Goal: Navigation & Orientation: Find specific page/section

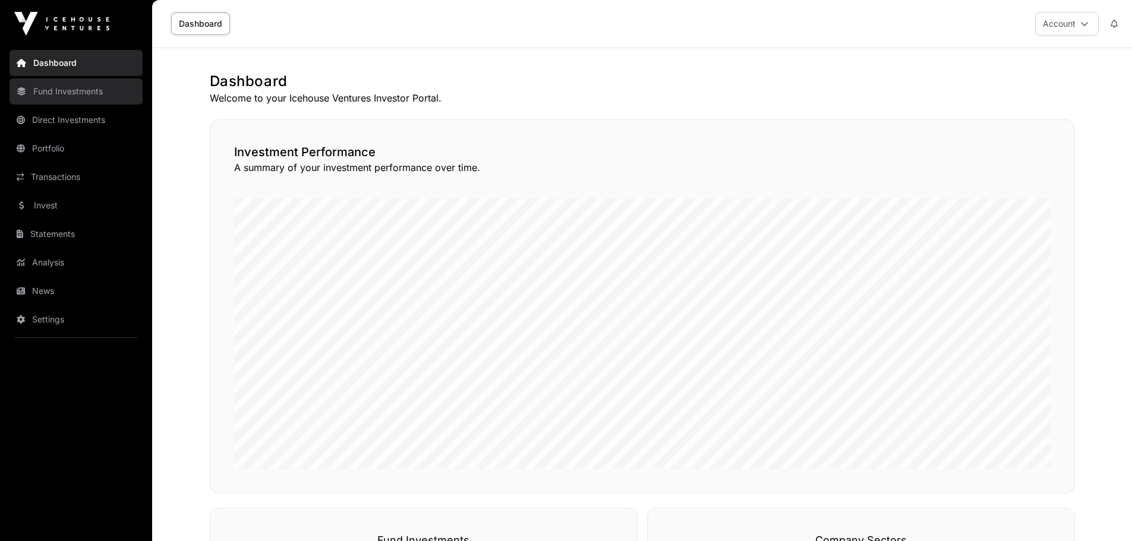
click at [59, 95] on link "Fund Investments" at bounding box center [76, 91] width 133 height 26
click at [70, 94] on link "Fund Investments" at bounding box center [76, 91] width 133 height 26
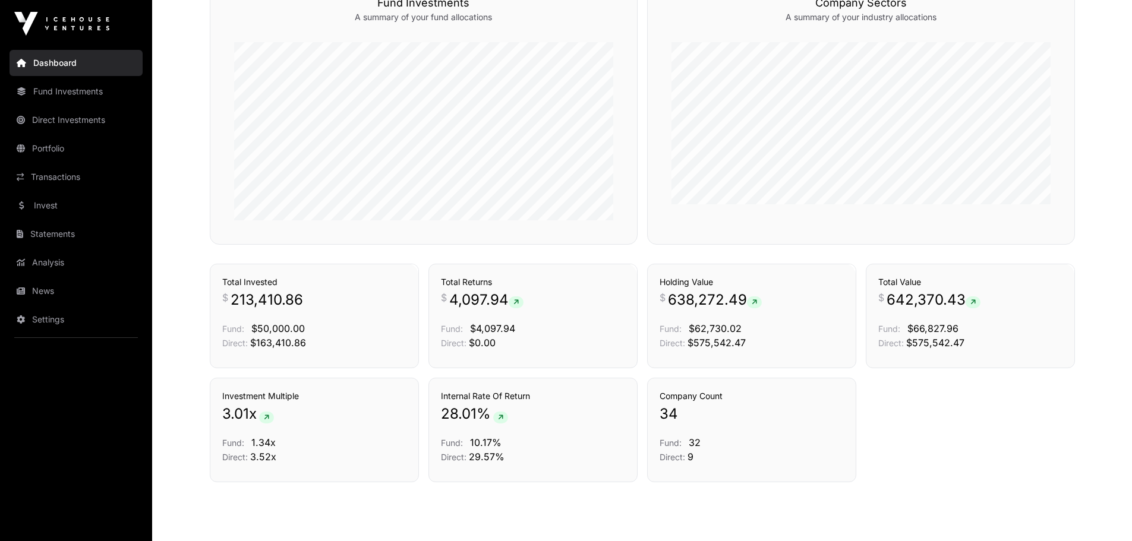
scroll to position [579, 0]
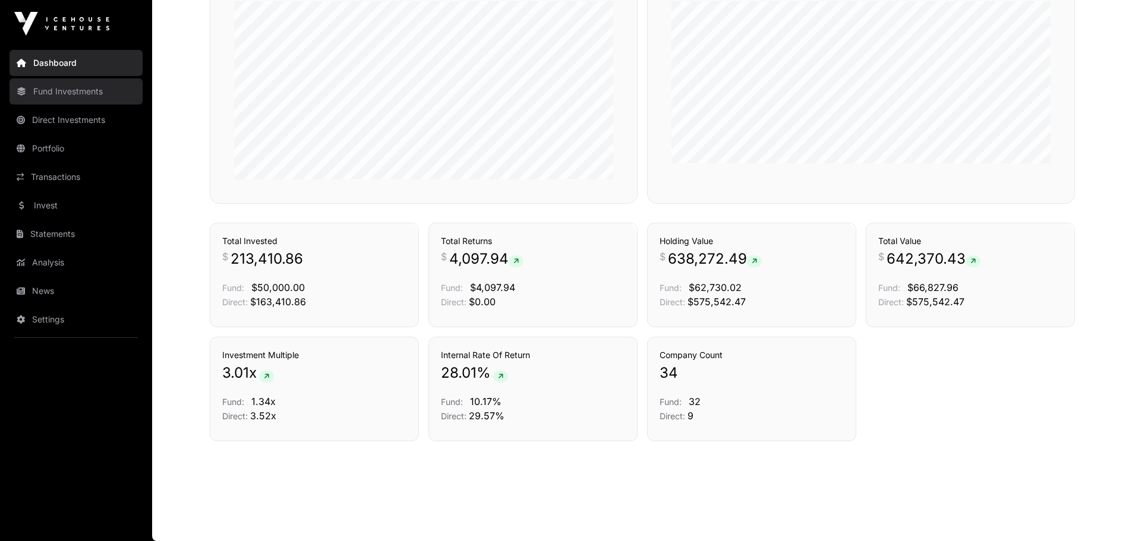
click at [81, 86] on link "Fund Investments" at bounding box center [76, 91] width 133 height 26
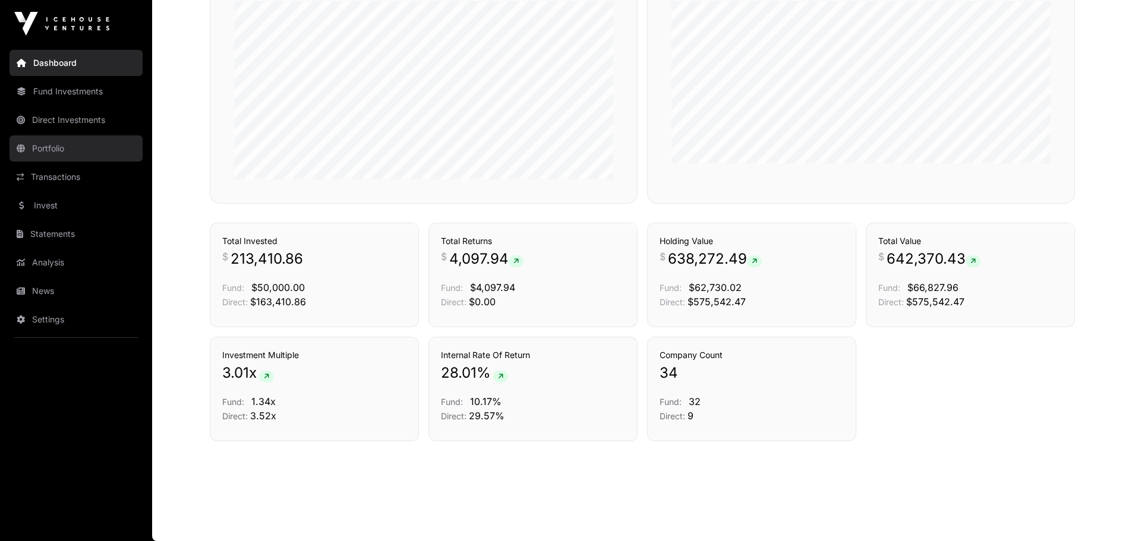
click at [48, 151] on link "Portfolio" at bounding box center [76, 149] width 133 height 26
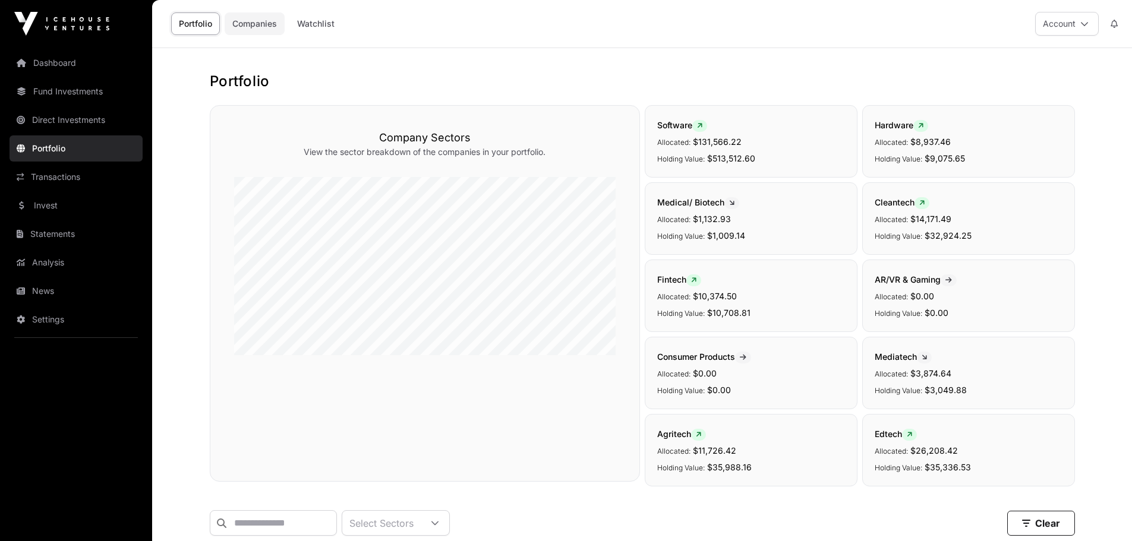
click at [282, 23] on link "Companies" at bounding box center [255, 23] width 60 height 23
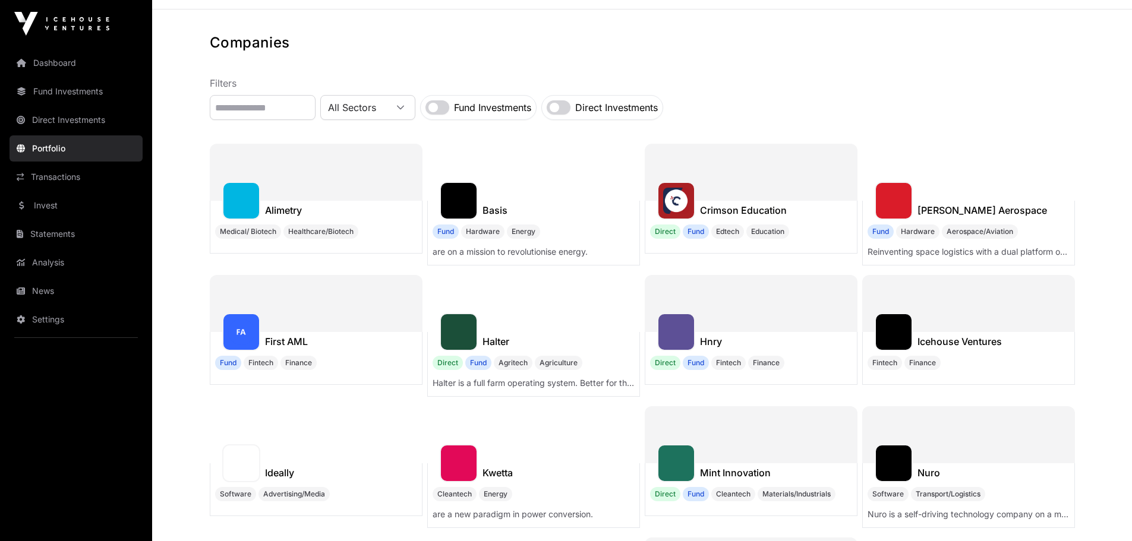
scroll to position [59, 0]
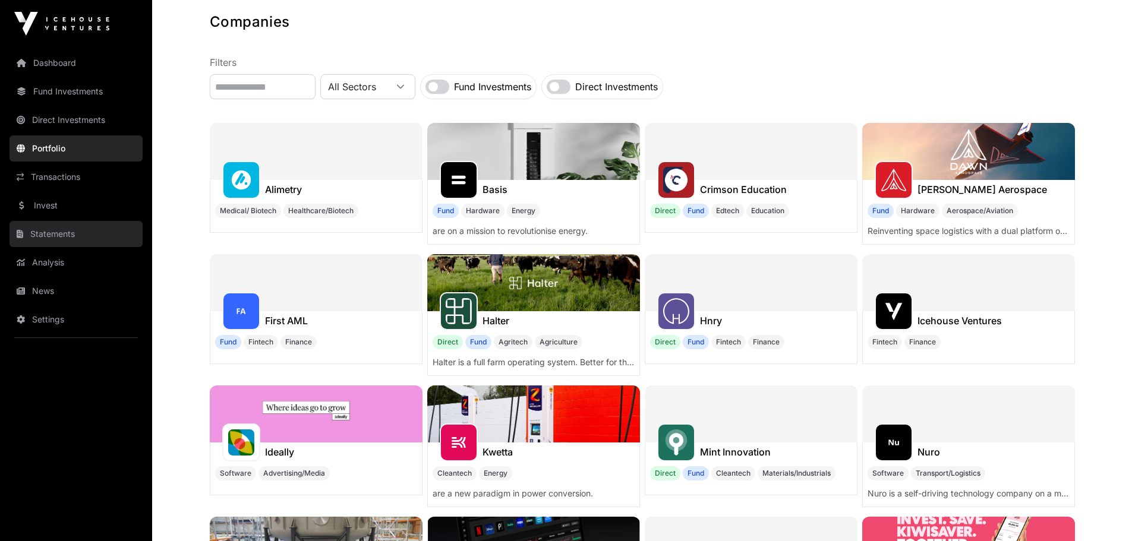
click at [60, 230] on link "Statements" at bounding box center [76, 234] width 133 height 26
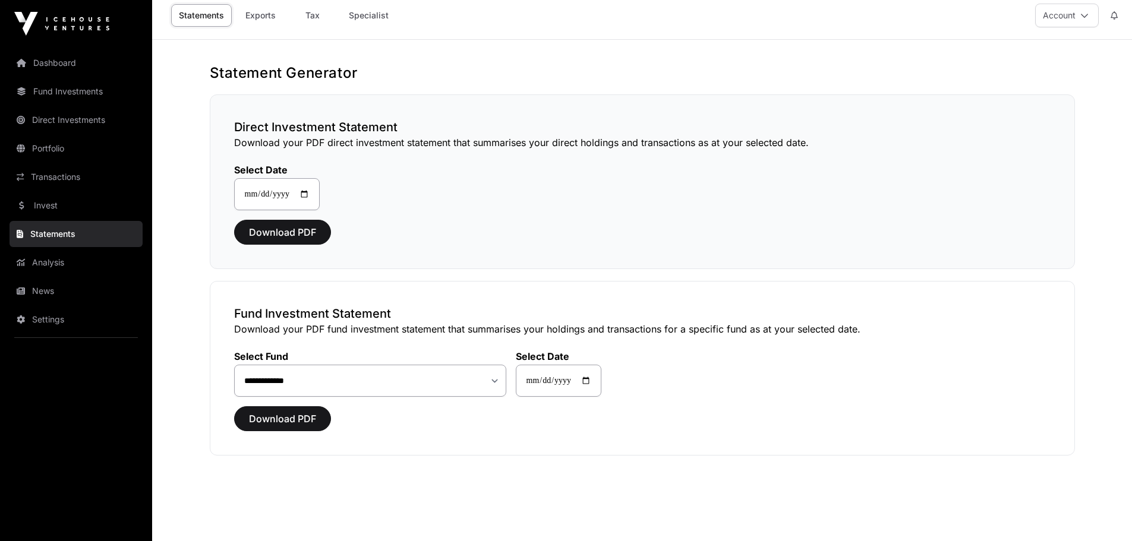
scroll to position [23, 0]
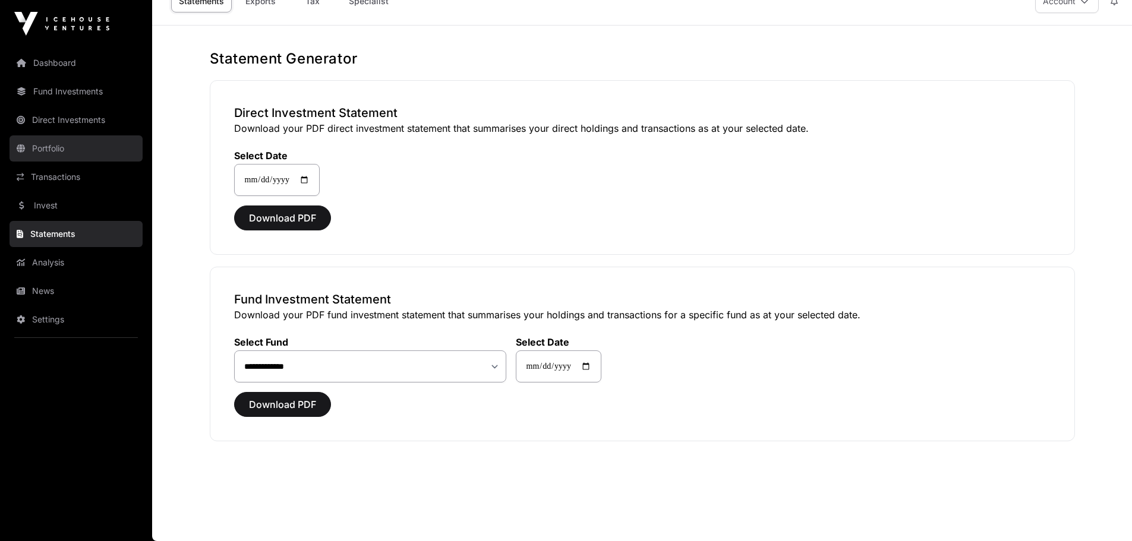
click at [58, 149] on link "Portfolio" at bounding box center [76, 149] width 133 height 26
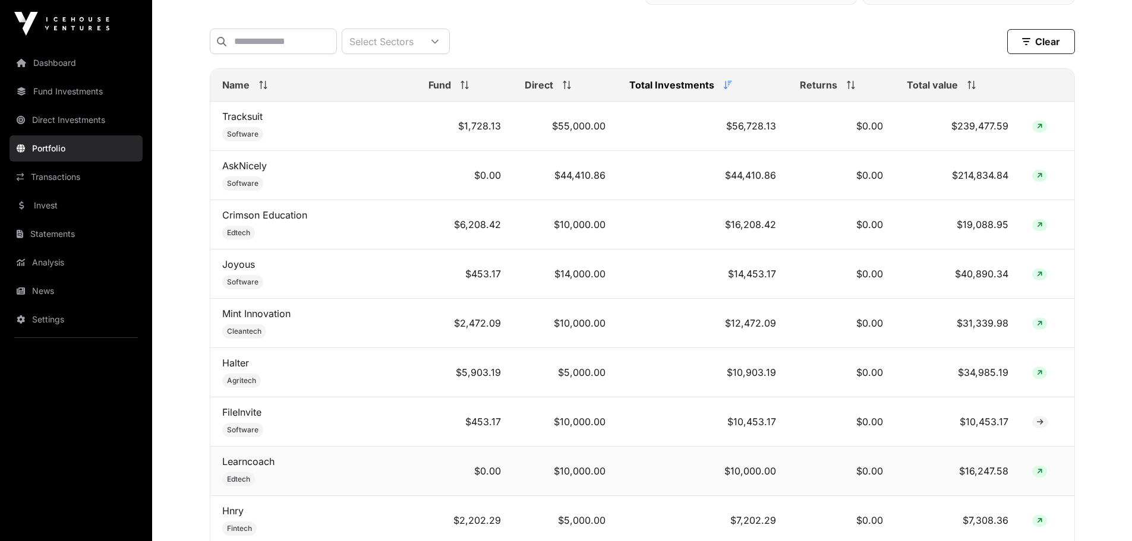
scroll to position [461, 0]
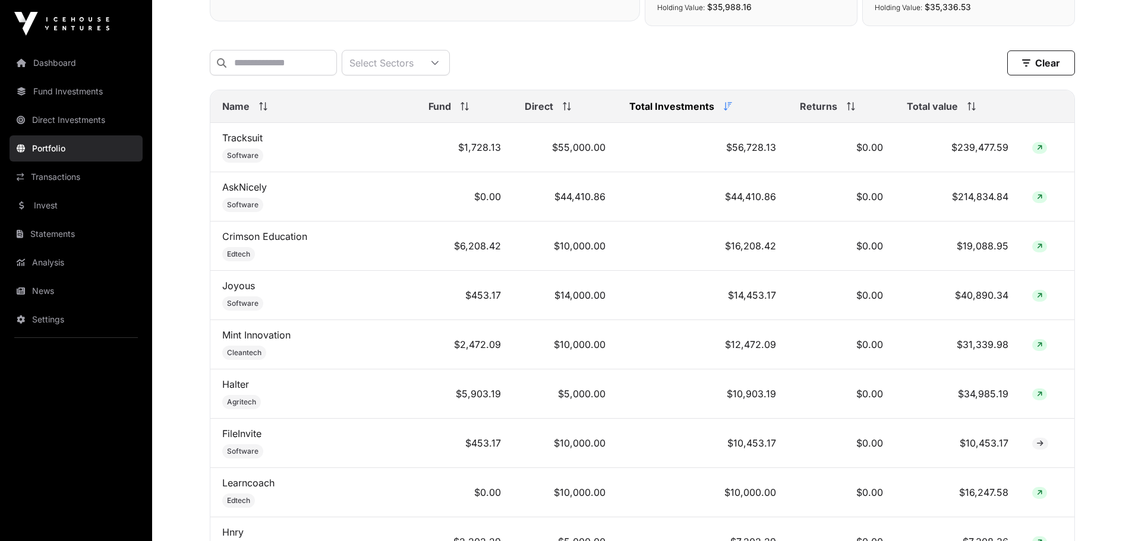
click at [972, 111] on icon at bounding box center [974, 109] width 4 height 2
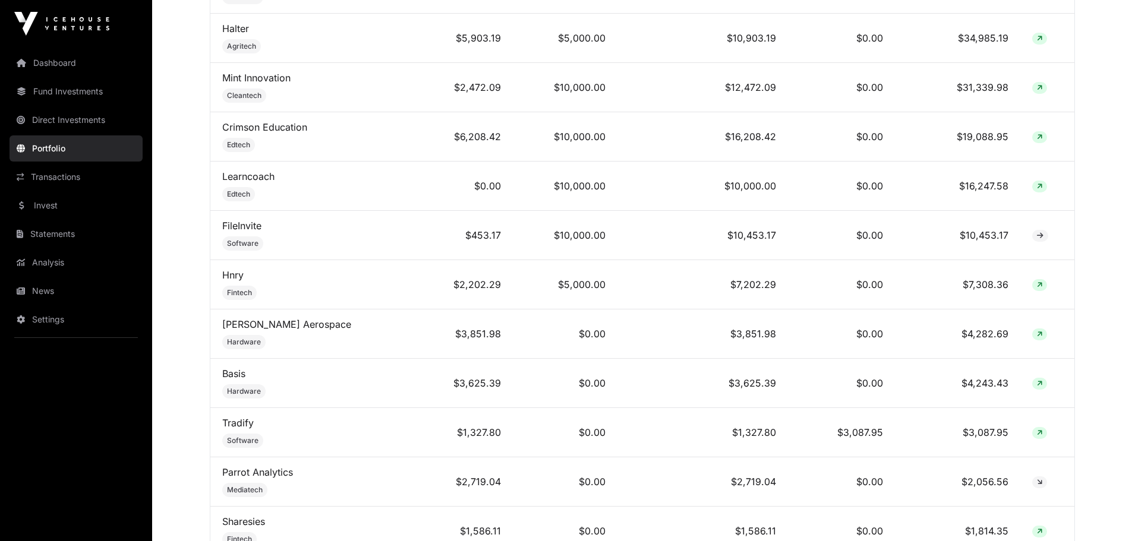
scroll to position [748, 0]
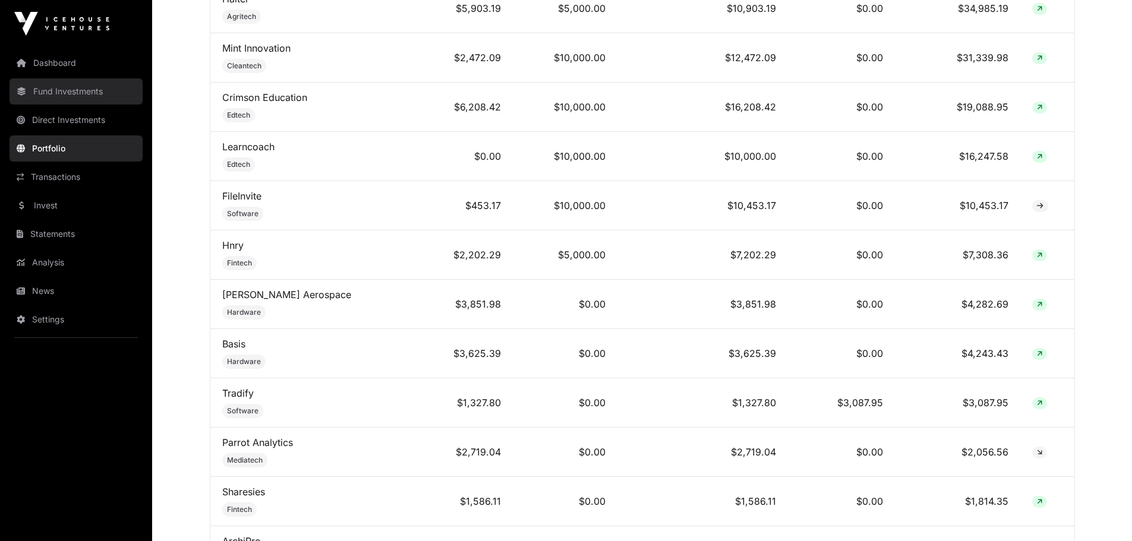
click at [56, 93] on link "Fund Investments" at bounding box center [76, 91] width 133 height 26
